Goal: Information Seeking & Learning: Learn about a topic

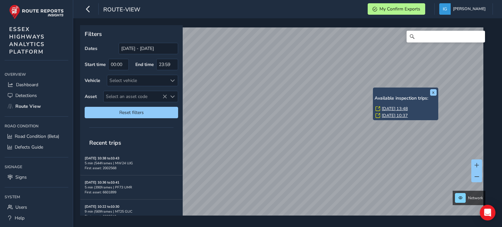
click at [385, 108] on link "[DATE] 13:48" at bounding box center [395, 109] width 26 height 6
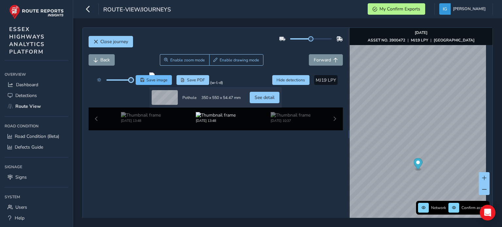
drag, startPoint x: 118, startPoint y: 80, endPoint x: 139, endPoint y: 84, distance: 21.3
click at [139, 84] on div "Save image Save PDF" at bounding box center [152, 80] width 116 height 10
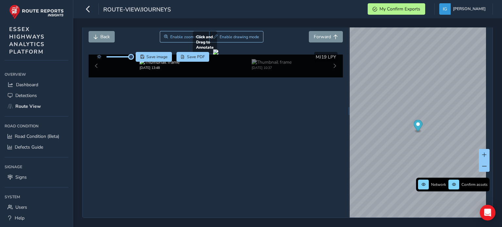
scroll to position [36, 0]
click at [334, 77] on div "[DATE] 13:48 [DATE] 10:37" at bounding box center [216, 66] width 254 height 23
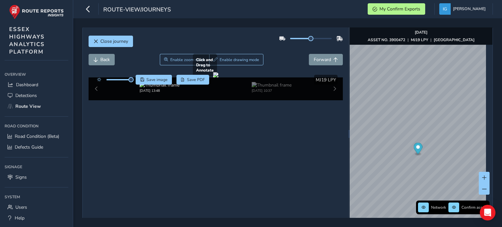
scroll to position [0, 0]
click at [114, 41] on span "Close journey" at bounding box center [114, 42] width 28 height 6
